Goal: Information Seeking & Learning: Learn about a topic

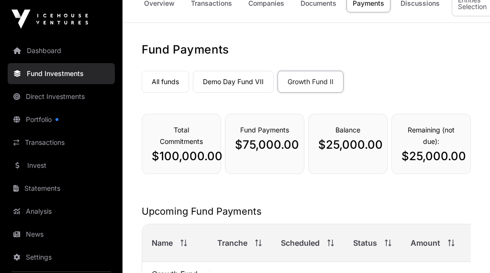
scroll to position [15, 0]
click at [236, 81] on link "Demo Day Fund VII" at bounding box center [233, 82] width 81 height 22
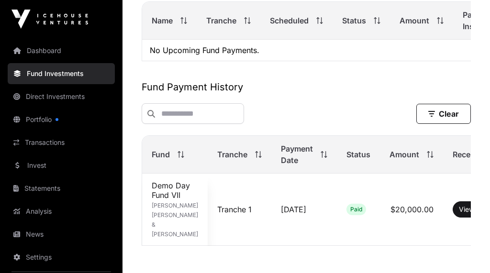
click at [163, 200] on td "Demo Day Fund VII Grant Clive Rae & Susan Elizabeth Haberfield" at bounding box center [174, 210] width 65 height 72
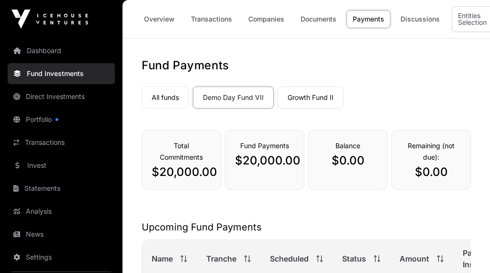
click at [168, 18] on link "Overview" at bounding box center [159, 19] width 43 height 18
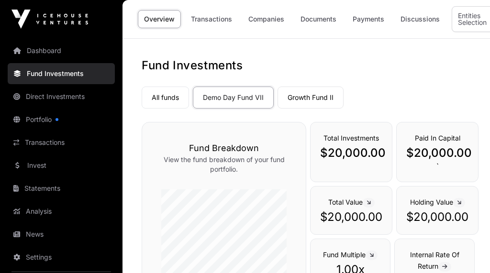
click at [49, 120] on link "Portfolio" at bounding box center [61, 119] width 107 height 21
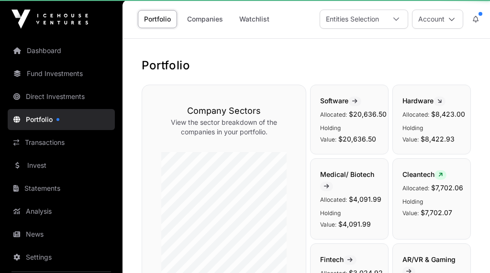
click at [40, 116] on link "Portfolio" at bounding box center [61, 119] width 107 height 21
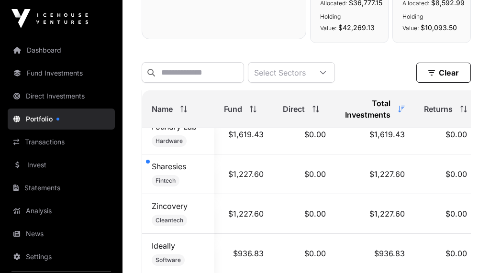
scroll to position [711, 0]
click at [174, 172] on link "Sharesies" at bounding box center [169, 168] width 34 height 10
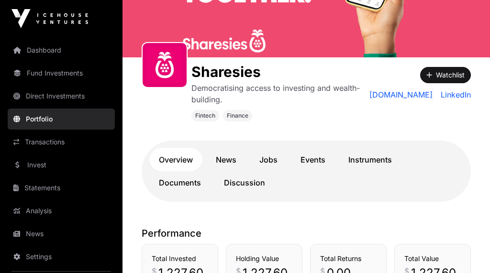
scroll to position [105, 0]
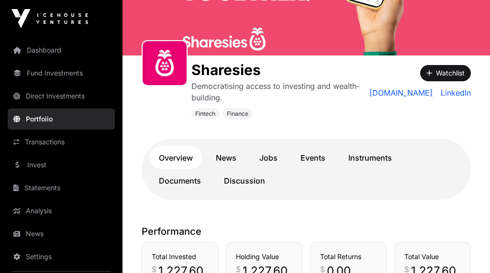
click at [230, 162] on link "News" at bounding box center [226, 158] width 40 height 23
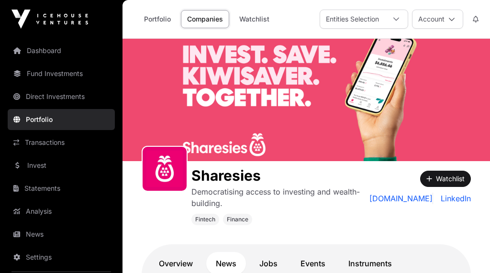
click at [436, 178] on button "Watchlist" at bounding box center [445, 179] width 51 height 16
click at [40, 120] on link "Portfolio" at bounding box center [61, 119] width 107 height 21
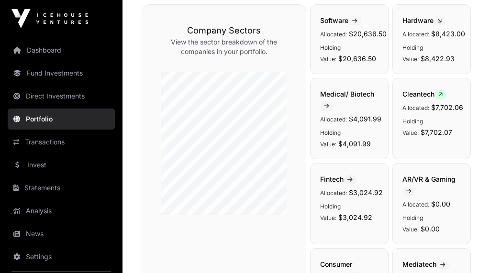
scroll to position [82, 0]
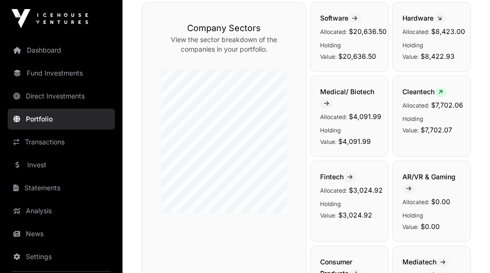
click at [42, 74] on link "Fund Investments" at bounding box center [61, 73] width 107 height 21
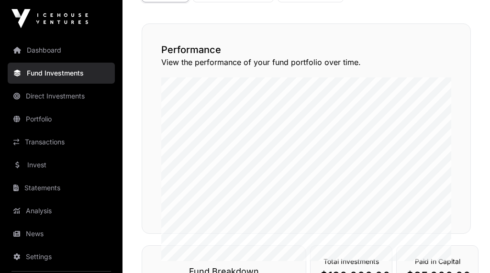
scroll to position [109, 0]
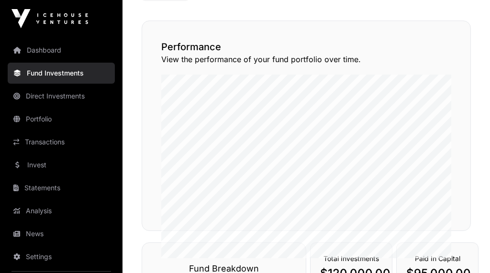
click at [462, 207] on div "Performance View the performance of your fund portfolio over time." at bounding box center [306, 126] width 329 height 210
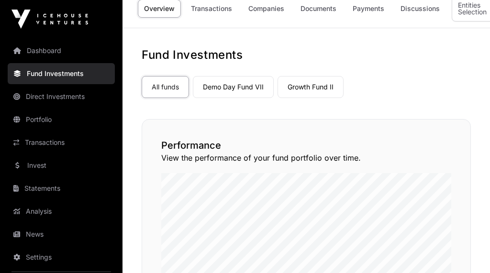
scroll to position [10, 0]
click at [248, 85] on link "Demo Day Fund VII" at bounding box center [233, 87] width 81 height 22
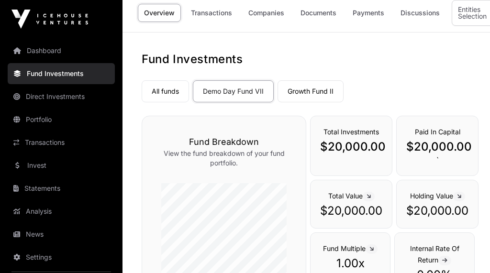
scroll to position [17, 0]
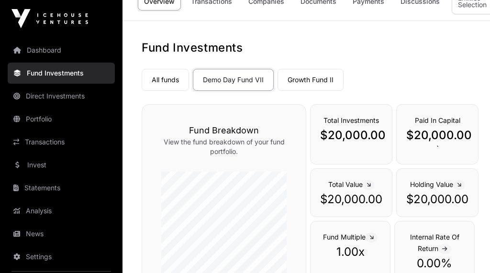
click at [367, 136] on p "$20,000.00" at bounding box center [351, 135] width 62 height 15
click at [360, 145] on div "Total Investments $20,000.00" at bounding box center [351, 135] width 82 height 60
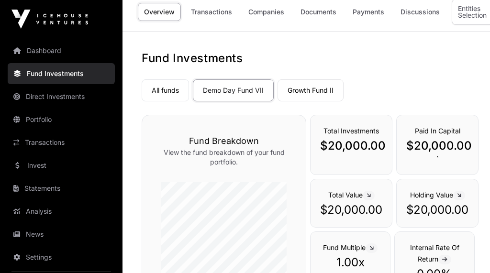
scroll to position [0, 0]
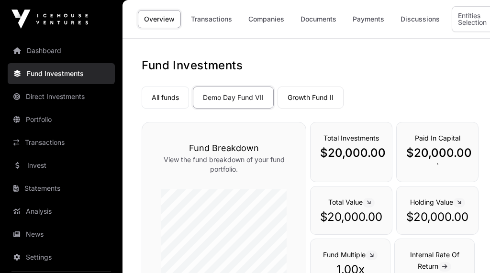
click at [268, 23] on link "Companies" at bounding box center [266, 19] width 48 height 18
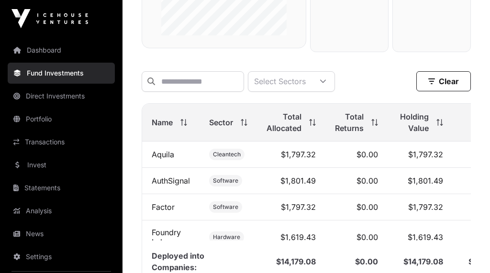
scroll to position [305, 0]
click at [166, 159] on link "Aquila" at bounding box center [163, 155] width 22 height 10
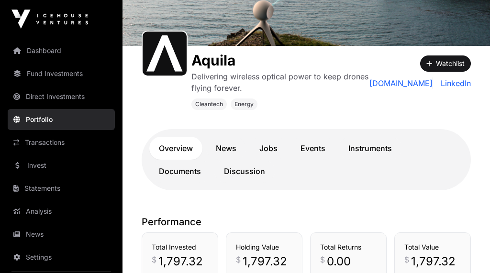
scroll to position [109, 0]
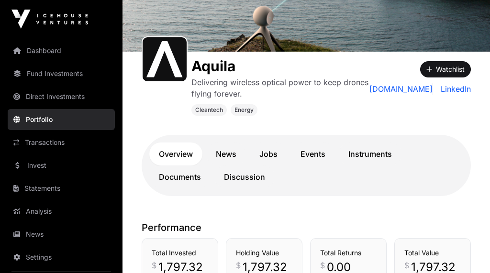
click at [174, 180] on link "Documents" at bounding box center [179, 176] width 61 height 23
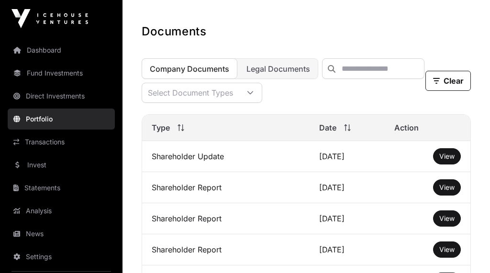
scroll to position [316, 0]
click at [448, 158] on span "View" at bounding box center [446, 156] width 15 height 8
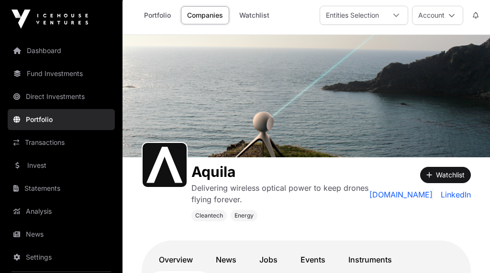
scroll to position [0, 0]
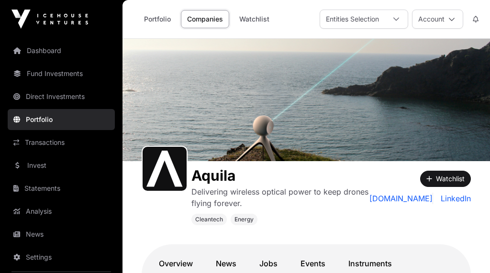
click at [213, 16] on link "Companies" at bounding box center [205, 19] width 48 height 18
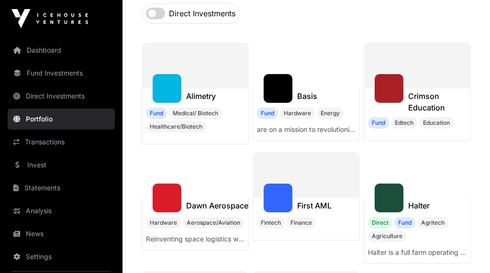
scroll to position [128, 0]
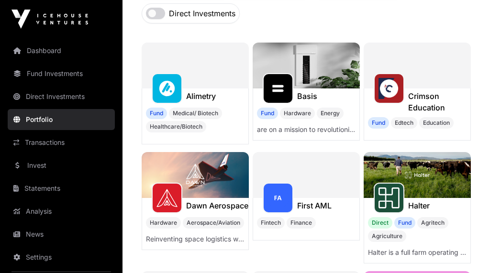
click at [205, 100] on h1 "Alimetry" at bounding box center [201, 95] width 30 height 11
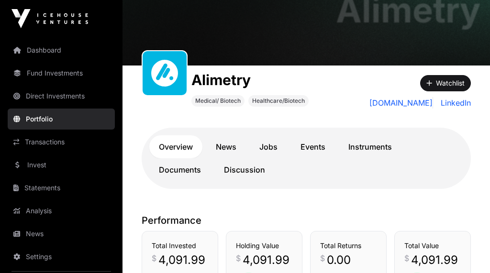
scroll to position [73, 0]
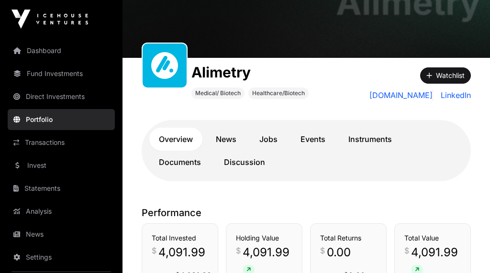
click at [193, 161] on link "Documents" at bounding box center [179, 162] width 61 height 23
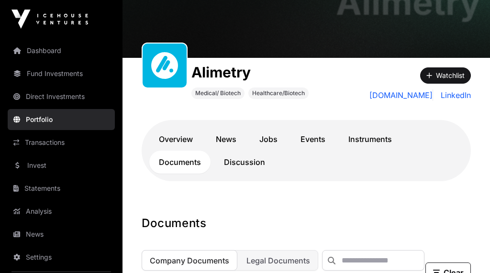
click at [191, 162] on link "Documents" at bounding box center [179, 162] width 61 height 23
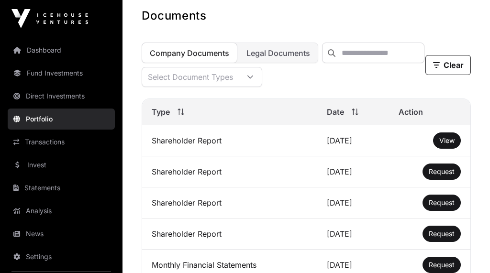
scroll to position [283, 0]
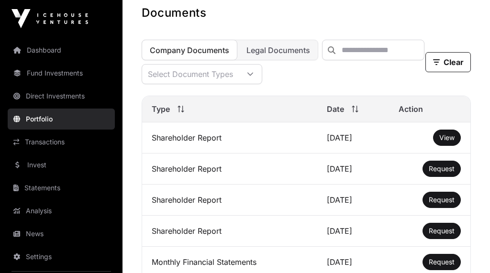
click at [449, 142] on span "View" at bounding box center [446, 138] width 15 height 8
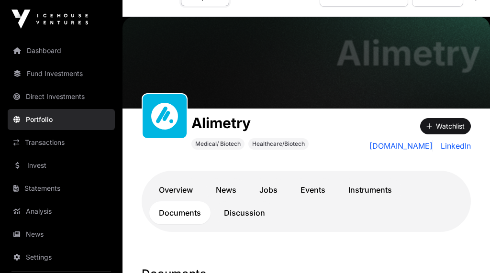
scroll to position [0, 0]
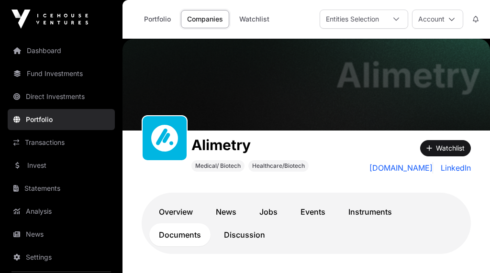
click at [213, 13] on link "Companies" at bounding box center [205, 19] width 48 height 18
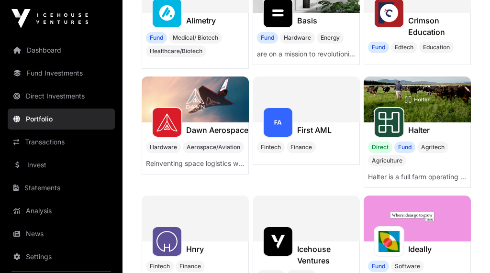
scroll to position [205, 0]
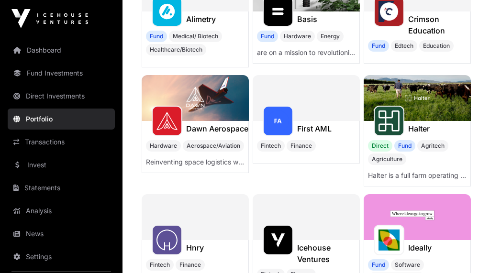
click at [439, 109] on img at bounding box center [416, 99] width 107 height 46
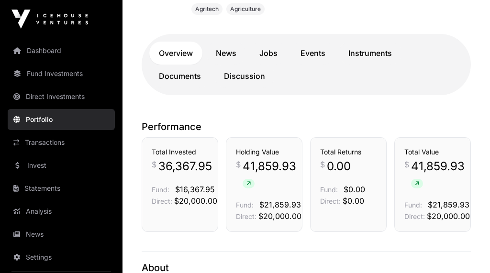
scroll to position [219, 0]
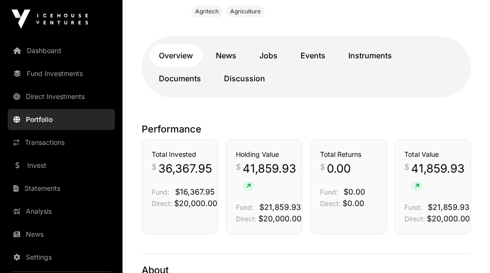
click at [190, 67] on link "Documents" at bounding box center [179, 78] width 61 height 23
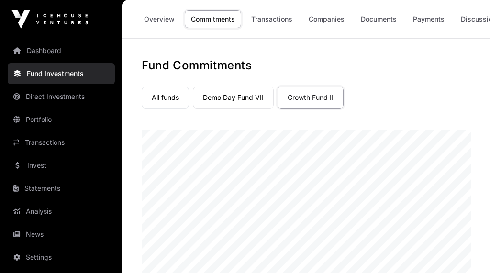
click at [235, 93] on link "Demo Day Fund VII" at bounding box center [233, 98] width 81 height 22
click at [327, 21] on link "Companies" at bounding box center [326, 19] width 48 height 18
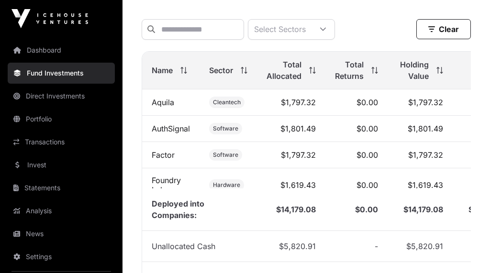
scroll to position [358, 0]
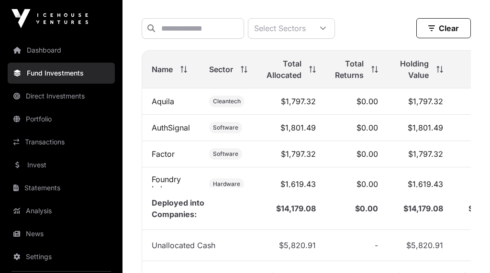
click at [165, 107] on link "Aquila" at bounding box center [163, 102] width 22 height 10
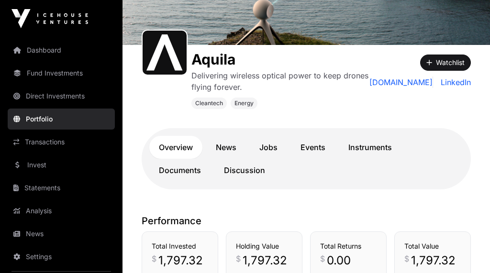
scroll to position [117, 0]
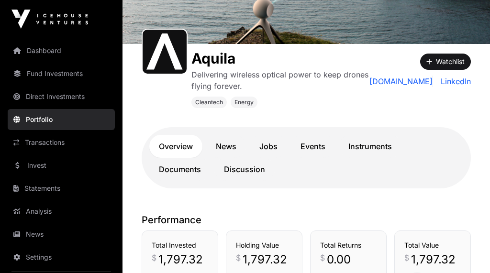
click at [248, 172] on link "Discussion" at bounding box center [244, 169] width 60 height 23
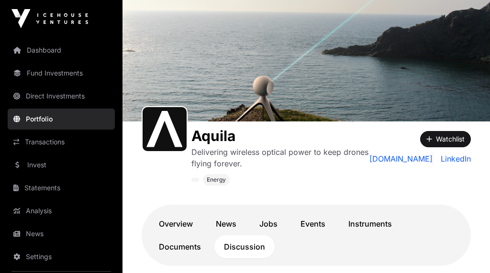
scroll to position [42, 0]
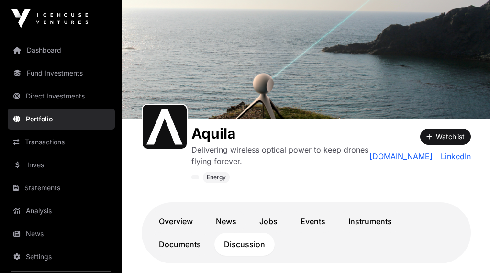
click at [185, 243] on link "Documents" at bounding box center [179, 244] width 61 height 23
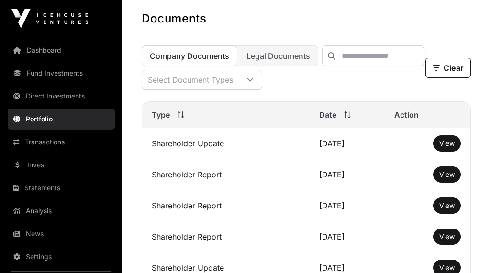
scroll to position [329, 0]
click at [450, 176] on span "View" at bounding box center [446, 174] width 15 height 8
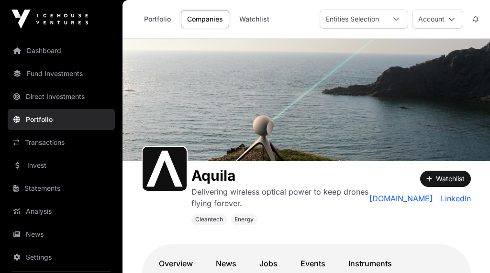
click at [210, 15] on link "Companies" at bounding box center [205, 19] width 48 height 18
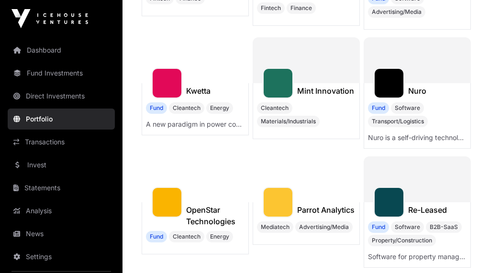
scroll to position [471, 0]
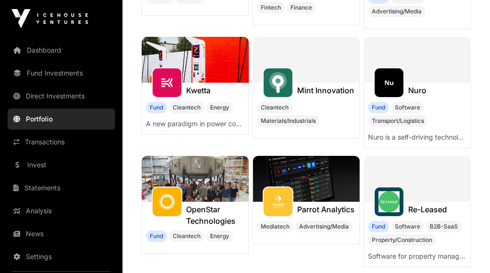
click at [445, 98] on div "Nuro" at bounding box center [417, 90] width 106 height 15
click at [413, 81] on div at bounding box center [416, 60] width 107 height 46
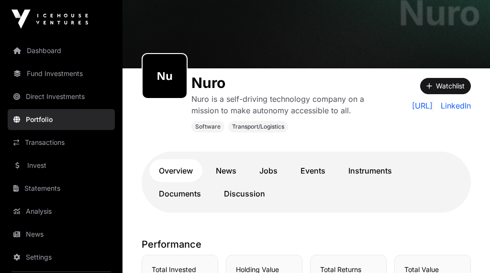
scroll to position [74, 0]
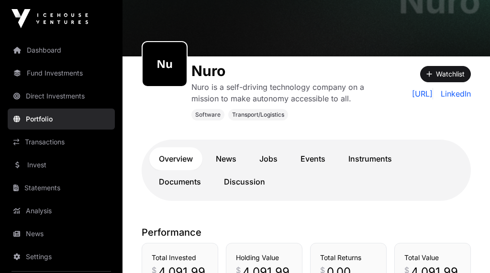
click at [193, 180] on link "Documents" at bounding box center [179, 182] width 61 height 23
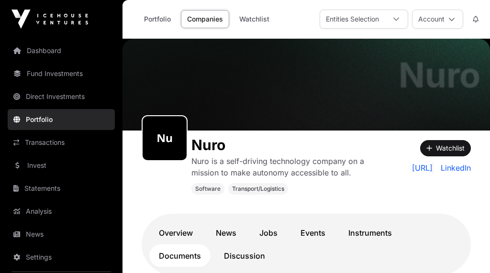
click at [161, 22] on link "Portfolio" at bounding box center [157, 19] width 39 height 18
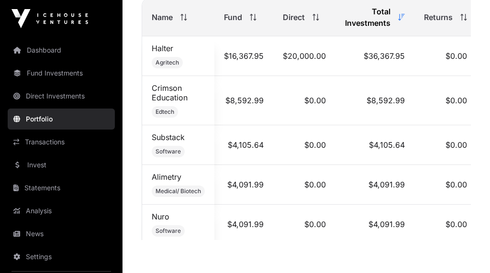
scroll to position [536, 0]
click at [185, 134] on link "Substack" at bounding box center [168, 137] width 33 height 10
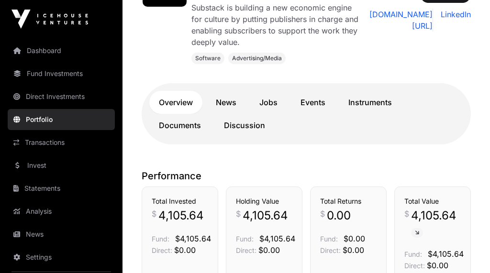
scroll to position [146, 0]
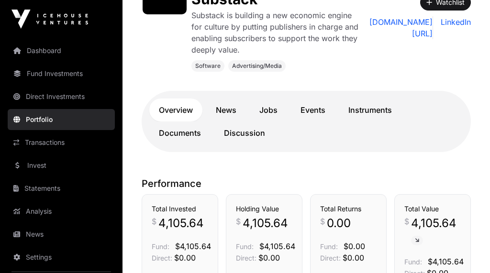
click at [192, 133] on link "Documents" at bounding box center [179, 132] width 61 height 23
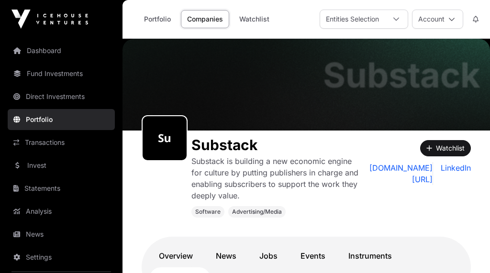
click at [218, 18] on link "Companies" at bounding box center [205, 19] width 48 height 18
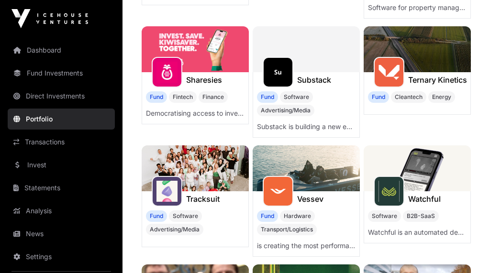
scroll to position [720, 0]
click at [219, 76] on h1 "Sharesies" at bounding box center [204, 79] width 36 height 11
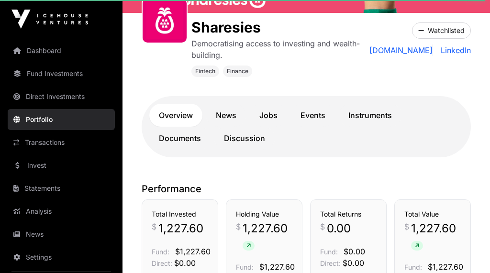
scroll to position [148, 0]
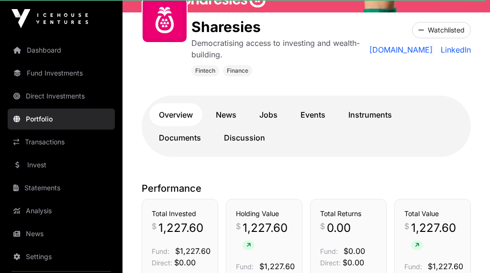
click at [188, 138] on link "Documents" at bounding box center [179, 138] width 61 height 23
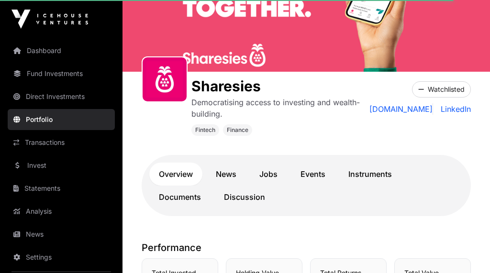
scroll to position [0, 0]
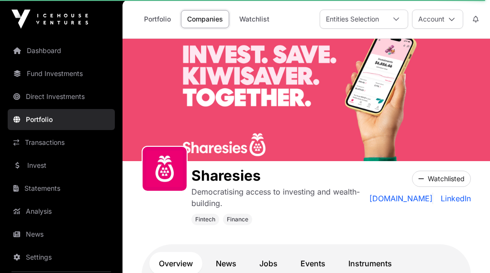
click at [161, 17] on link "Portfolio" at bounding box center [157, 19] width 39 height 18
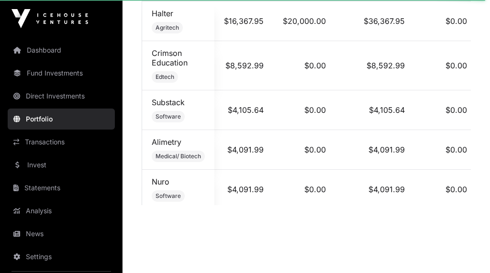
scroll to position [571, 0]
click at [183, 226] on td "Basis Hardware" at bounding box center [178, 229] width 72 height 40
click at [168, 225] on link "Basis" at bounding box center [161, 222] width 19 height 10
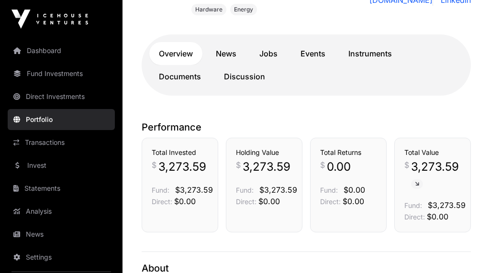
scroll to position [198, 0]
click at [189, 76] on link "Documents" at bounding box center [179, 76] width 61 height 23
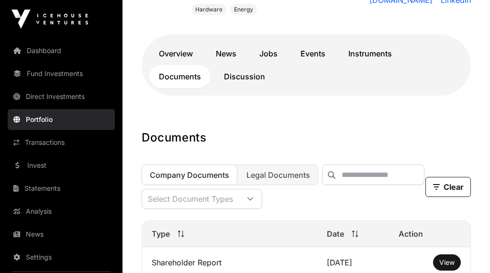
click at [451, 263] on span "View" at bounding box center [446, 262] width 15 height 8
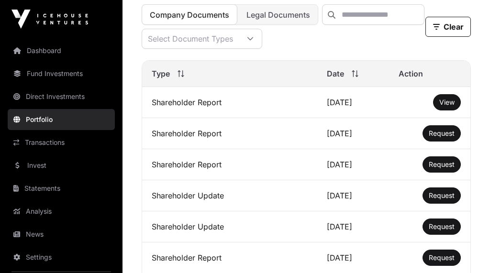
scroll to position [367, 0]
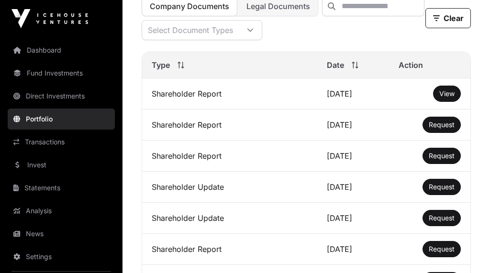
click at [450, 96] on span "View" at bounding box center [446, 94] width 15 height 8
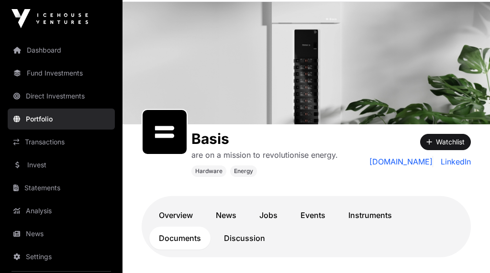
scroll to position [0, 0]
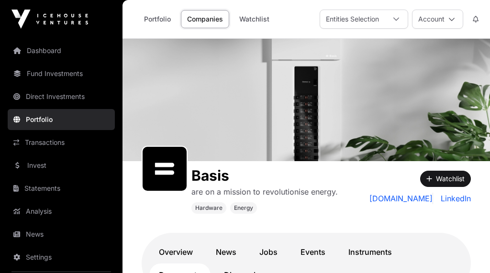
click at [204, 16] on link "Companies" at bounding box center [205, 19] width 48 height 18
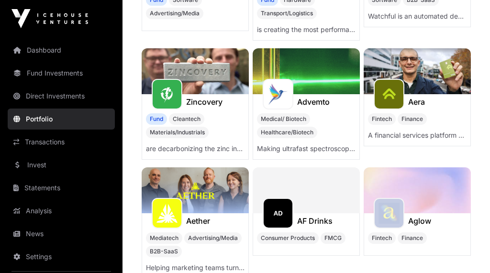
scroll to position [937, 0]
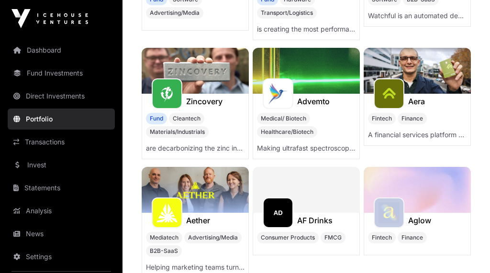
click at [228, 101] on div "Zincovery" at bounding box center [195, 101] width 106 height 15
click at [209, 77] on img at bounding box center [195, 71] width 107 height 46
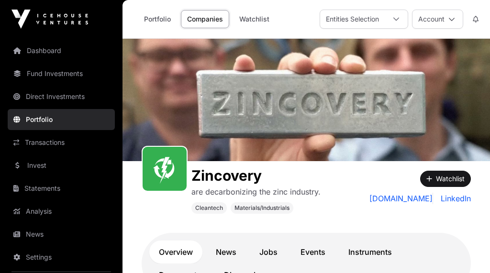
click at [188, 272] on link "Documents" at bounding box center [179, 274] width 61 height 23
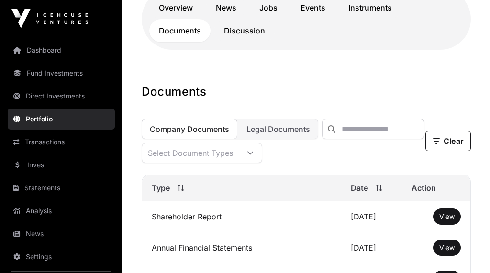
scroll to position [245, 0]
click at [451, 217] on span "View" at bounding box center [446, 216] width 15 height 8
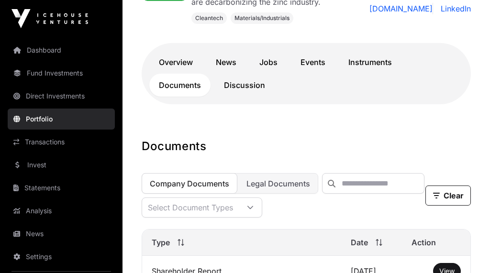
scroll to position [0, 0]
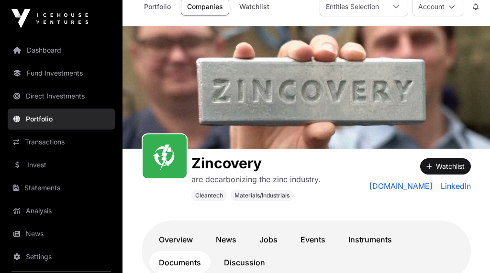
click at [442, 167] on button "Watchlist" at bounding box center [445, 167] width 51 height 16
click at [432, 166] on button "Watchlist" at bounding box center [445, 166] width 51 height 16
click at [445, 164] on button "Watchlist" at bounding box center [445, 166] width 51 height 16
click at [445, 186] on link "LinkedIn" at bounding box center [453, 185] width 34 height 11
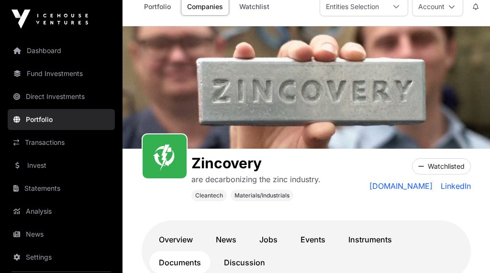
scroll to position [0, 0]
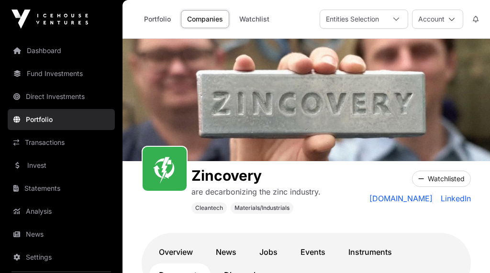
click at [210, 17] on link "Companies" at bounding box center [205, 19] width 48 height 18
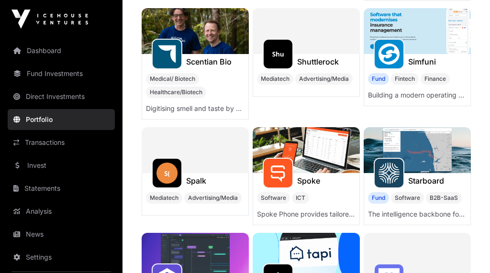
scroll to position [3307, 0]
click at [435, 33] on img at bounding box center [416, 32] width 107 height 46
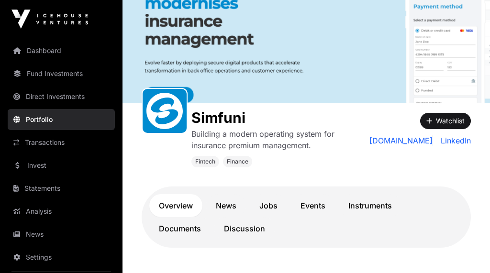
scroll to position [90, 0]
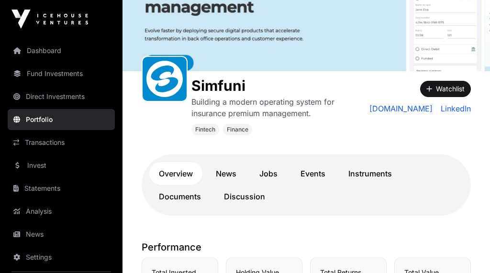
click at [187, 194] on link "Documents" at bounding box center [179, 196] width 61 height 23
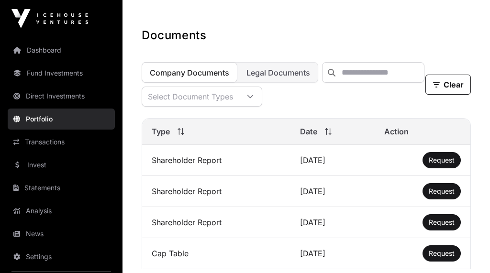
scroll to position [316, 0]
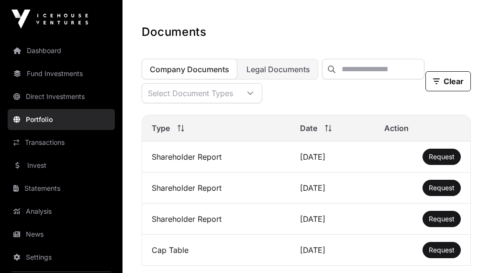
click at [446, 158] on span "Request" at bounding box center [441, 156] width 26 height 8
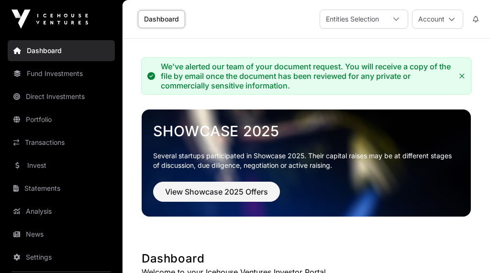
click at [160, 19] on link "Dashboard" at bounding box center [161, 19] width 47 height 18
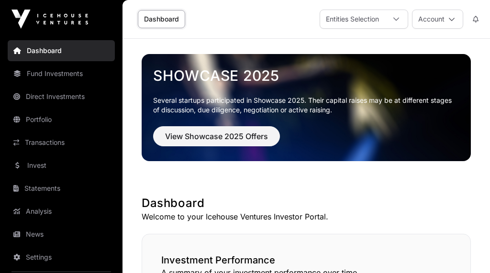
click at [399, 18] on div at bounding box center [395, 19] width 23 height 18
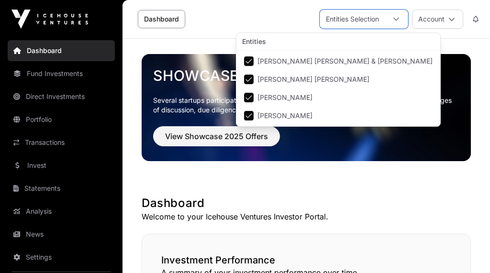
scroll to position [10, 7]
click at [169, 19] on link "Dashboard" at bounding box center [161, 19] width 47 height 18
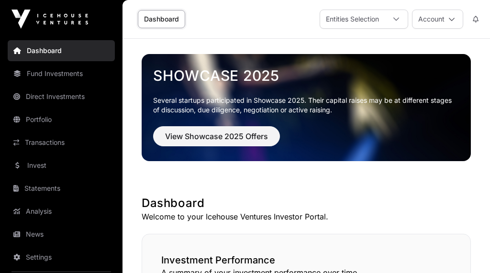
click at [400, 18] on div at bounding box center [395, 19] width 23 height 18
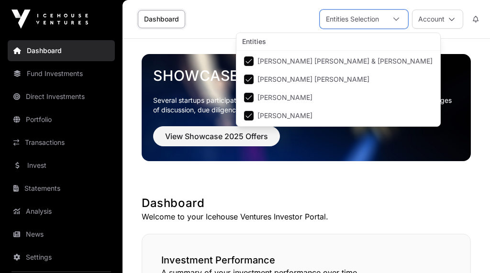
click at [312, 116] on li "Kirstie Emily Rae" at bounding box center [338, 115] width 200 height 17
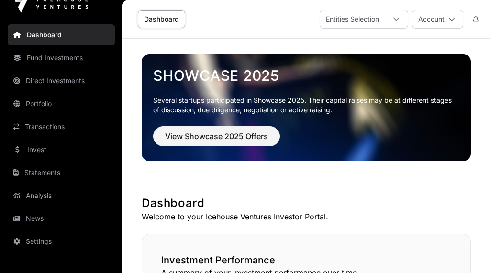
scroll to position [16, 0]
click at [39, 196] on link "Analysis" at bounding box center [61, 195] width 107 height 21
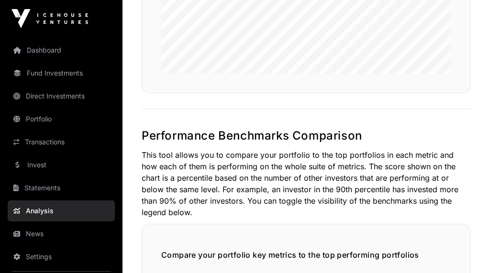
scroll to position [1347, 0]
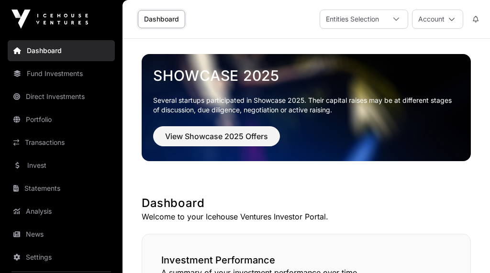
click at [165, 20] on link "Dashboard" at bounding box center [161, 19] width 47 height 18
click at [35, 73] on link "Fund Investments" at bounding box center [61, 73] width 107 height 21
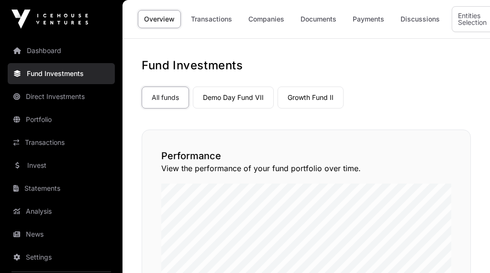
click at [249, 98] on link "Demo Day Fund VII" at bounding box center [233, 98] width 81 height 22
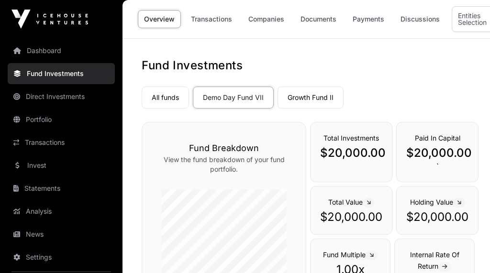
click at [268, 20] on link "Companies" at bounding box center [266, 19] width 48 height 18
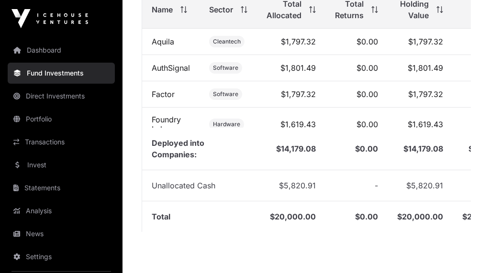
scroll to position [418, 0]
click at [187, 159] on link "Relugroup" at bounding box center [170, 155] width 37 height 10
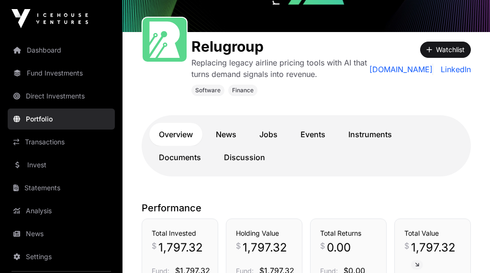
scroll to position [98, 0]
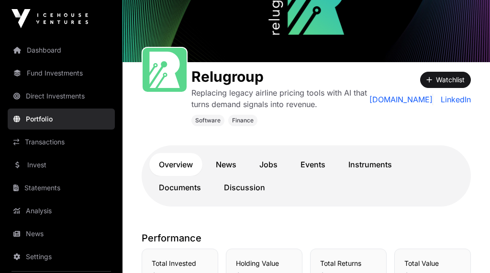
click at [187, 187] on link "Documents" at bounding box center [179, 187] width 61 height 23
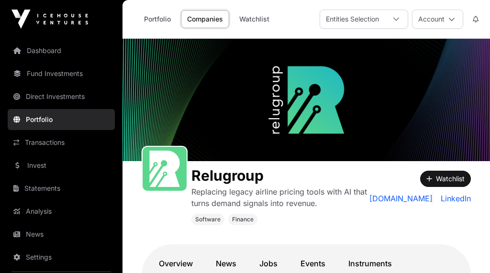
click at [33, 232] on link "News" at bounding box center [61, 234] width 107 height 21
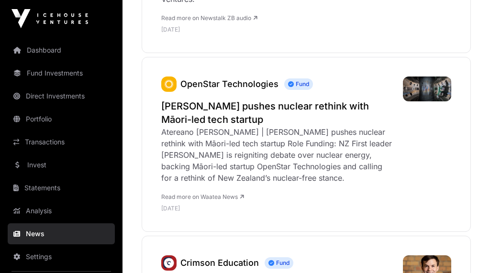
scroll to position [1677, 0]
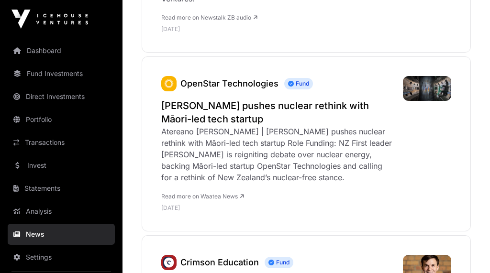
click at [349, 99] on h2 "Winston Peters pushes nuclear rethink with Māori-led tech startup" at bounding box center [277, 112] width 232 height 27
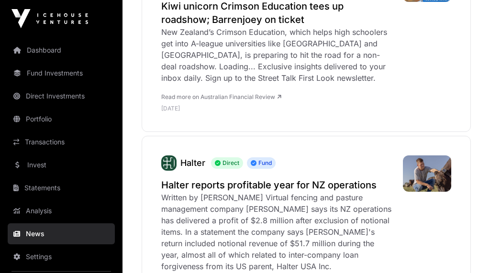
scroll to position [1957, 0]
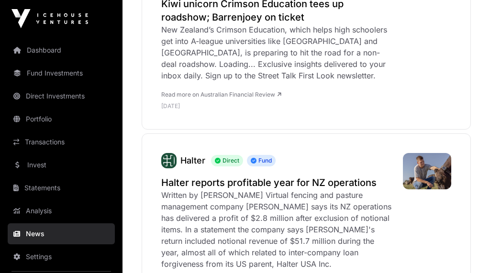
click at [294, 190] on div "Written by Sudesh Kissun Virtual fencing and pasture management company Halter …" at bounding box center [277, 230] width 232 height 80
click at [181, 156] on link "Halter" at bounding box center [192, 161] width 25 height 10
click at [242, 189] on div "Written by Sudesh Kissun Virtual fencing and pasture management company Halter …" at bounding box center [277, 229] width 232 height 80
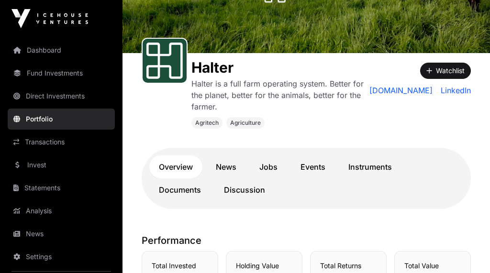
scroll to position [51, 0]
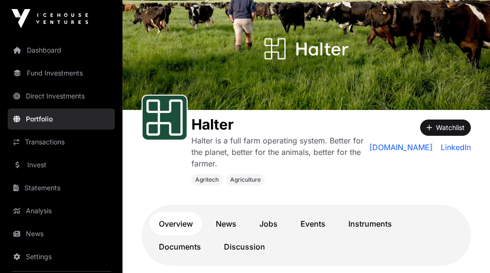
click at [438, 127] on button "Watchlist" at bounding box center [445, 128] width 51 height 16
